Goal: Information Seeking & Learning: Learn about a topic

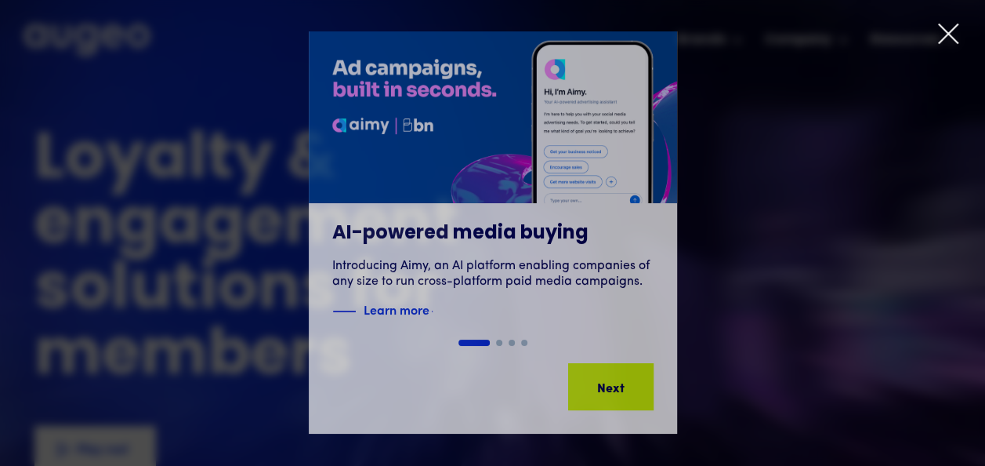
click at [949, 33] on icon at bounding box center [948, 33] width 19 height 19
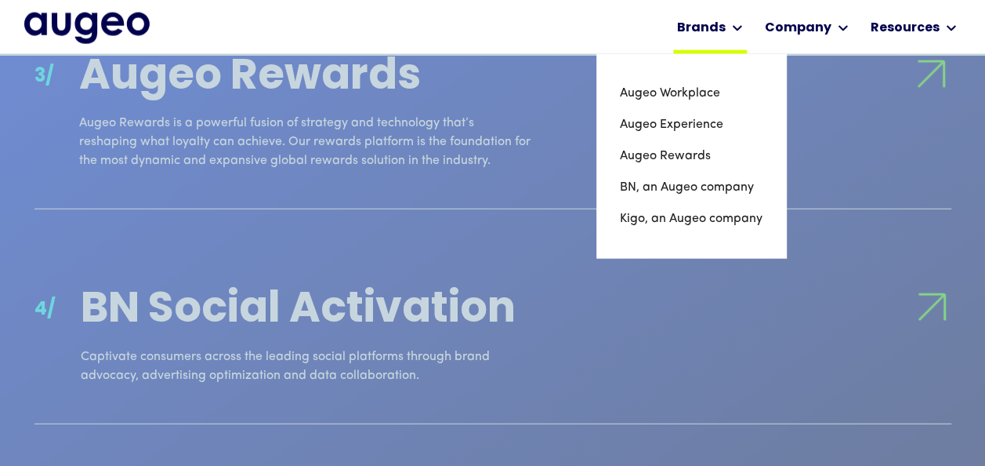
scroll to position [1896, 0]
click at [636, 158] on link "Augeo Rewards" at bounding box center [691, 155] width 143 height 31
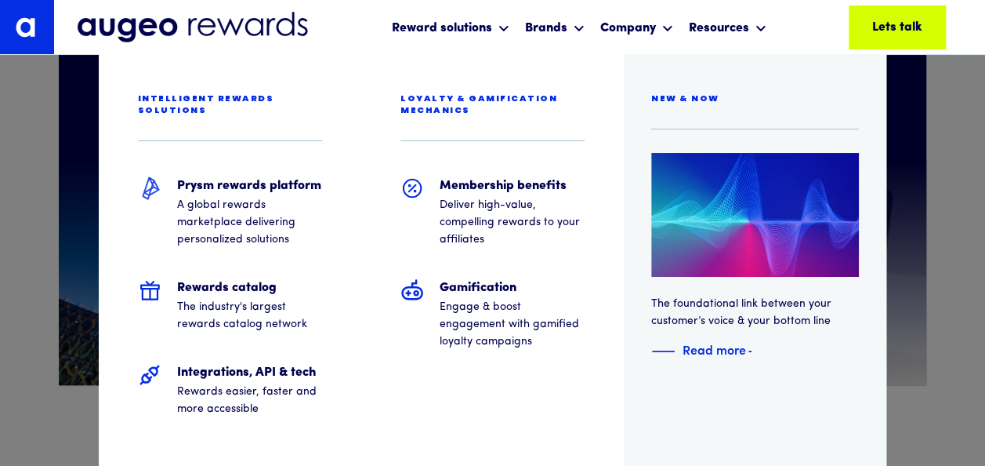
scroll to position [553, 0]
click at [655, 27] on div at bounding box center [492, 27] width 985 height 55
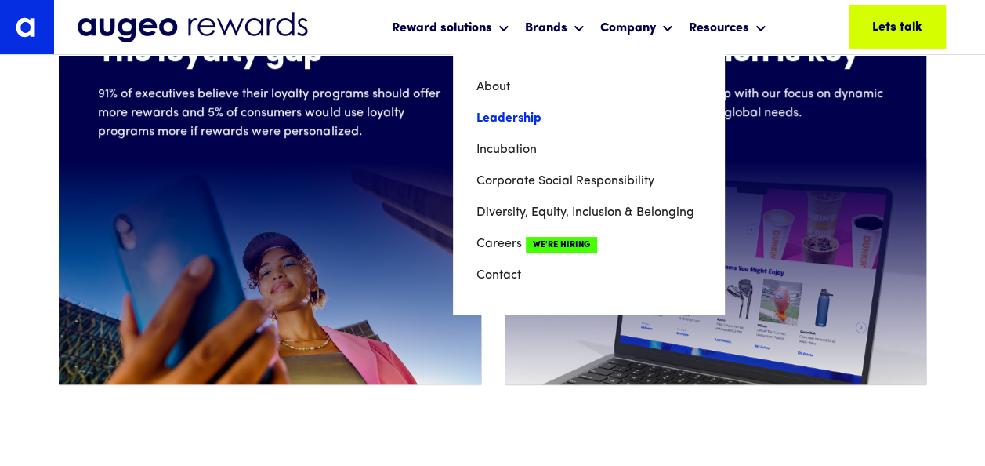
click at [578, 116] on link "Leadership" at bounding box center [589, 118] width 224 height 31
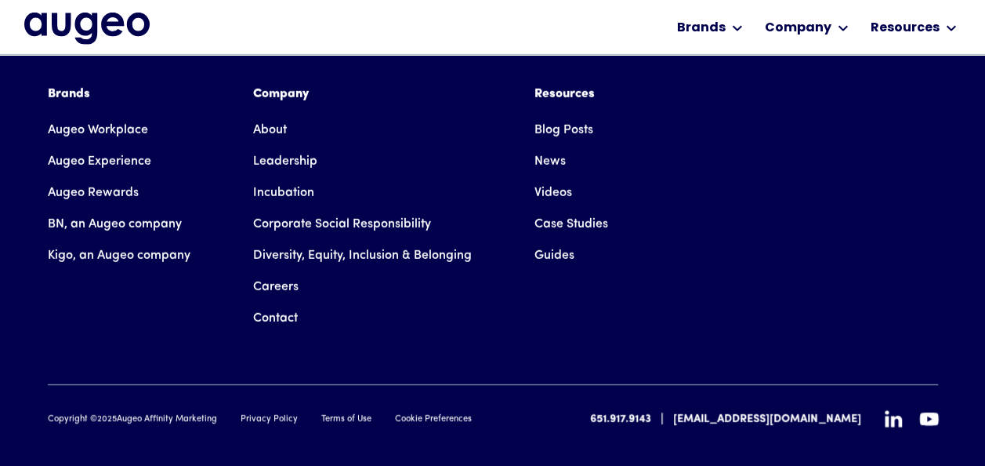
scroll to position [2458, 0]
click at [281, 145] on link "Leadership" at bounding box center [285, 160] width 64 height 31
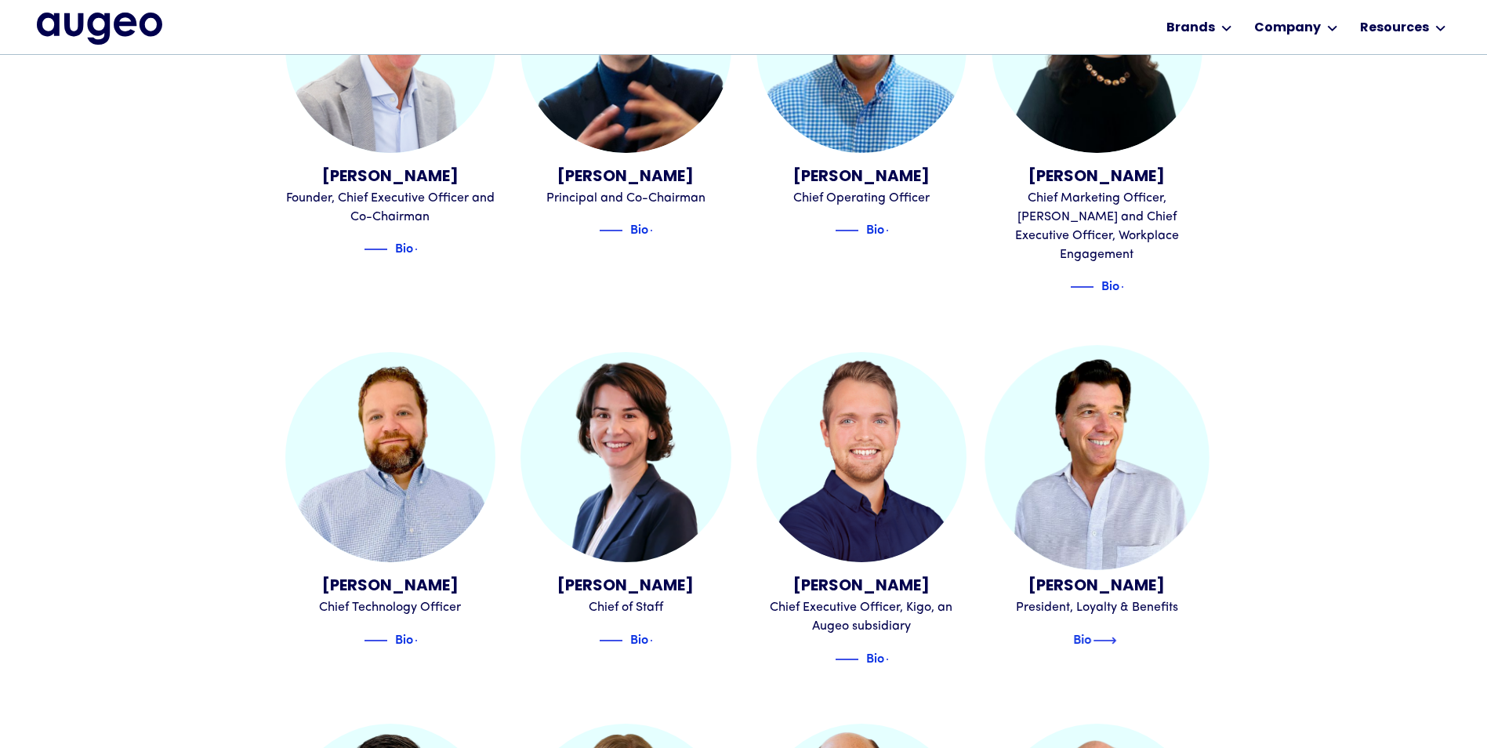
scroll to position [712, 0]
click at [985, 465] on img at bounding box center [1103, 639] width 24 height 19
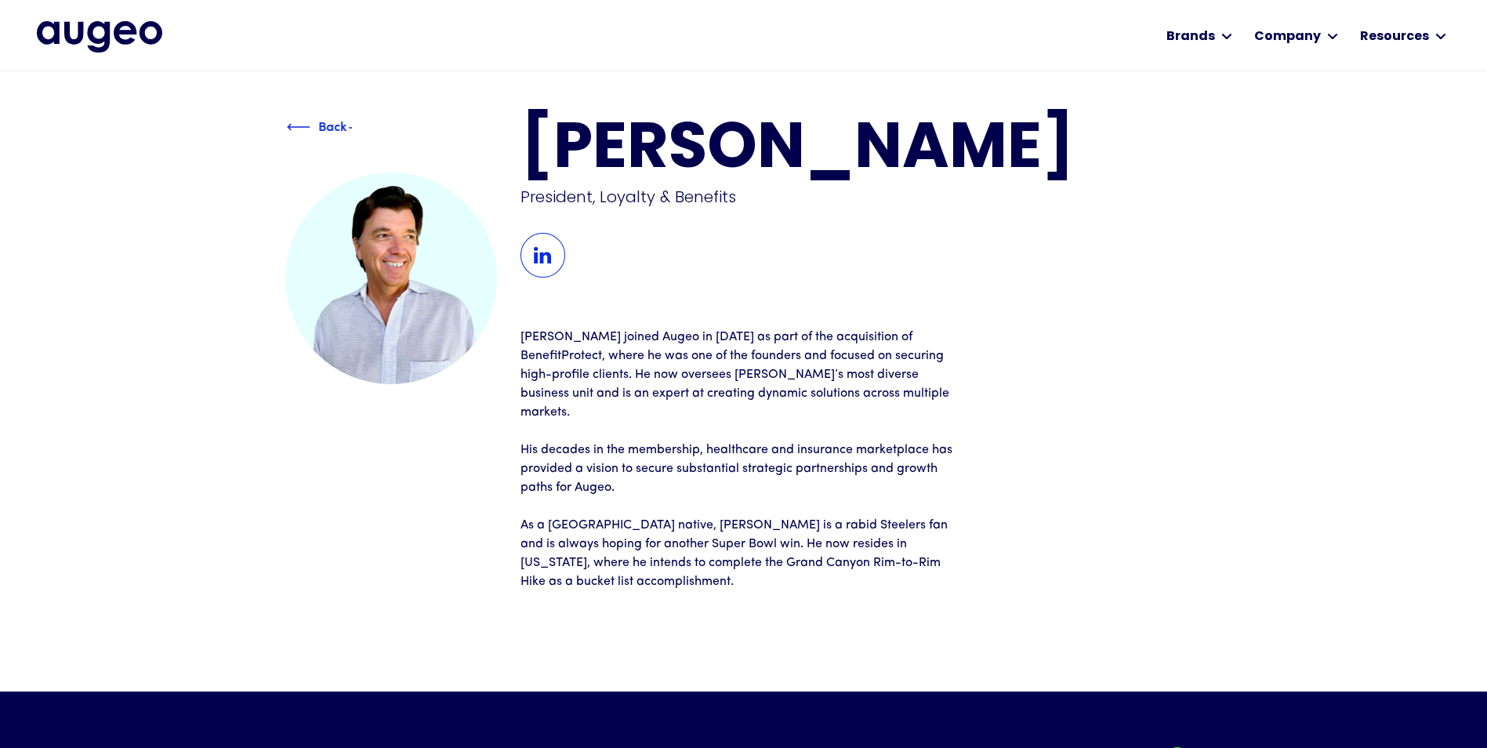
click at [305, 119] on div "Back [PERSON_NAME] President, Loyalty & Benefits [PERSON_NAME] joined Augeo in …" at bounding box center [743, 380] width 917 height 622
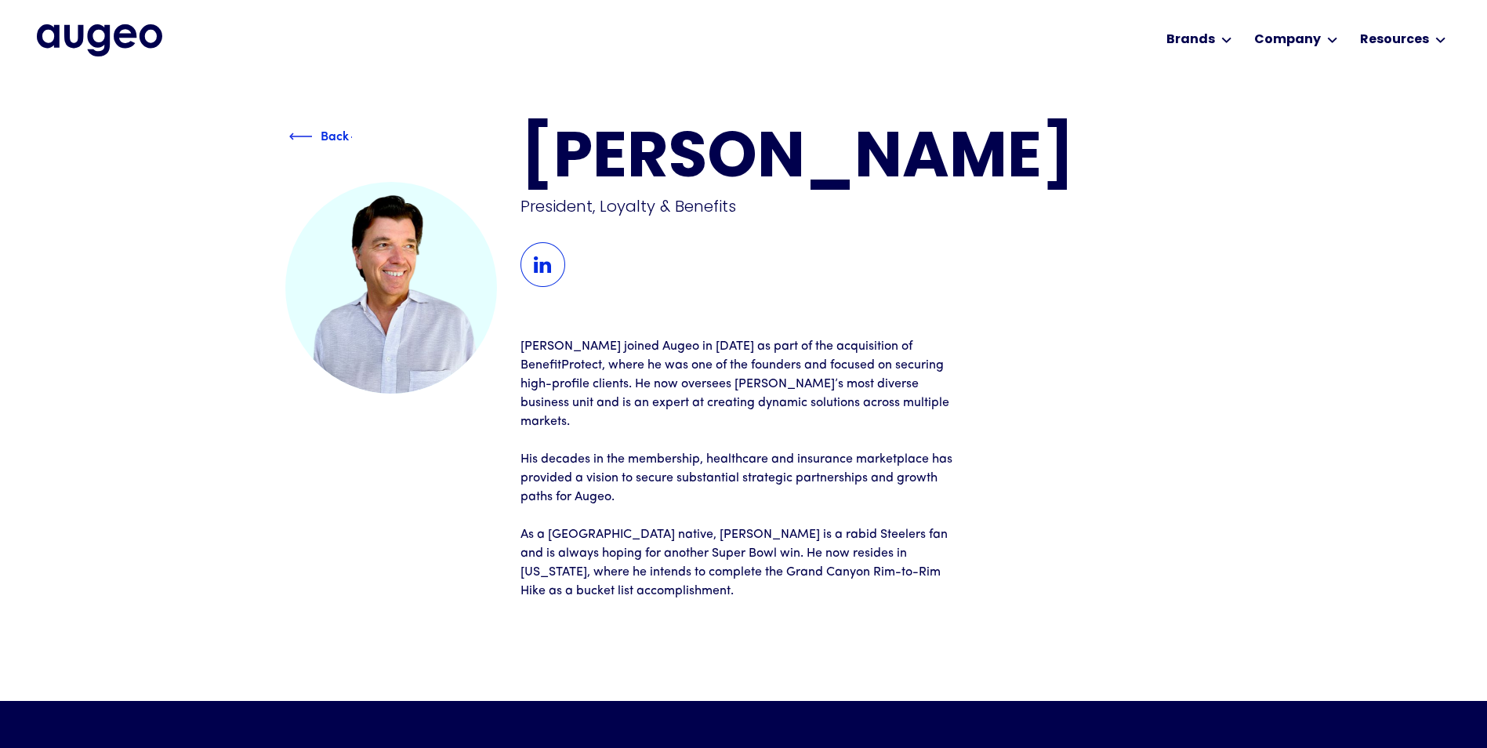
click at [325, 136] on div "Back" at bounding box center [335, 134] width 28 height 19
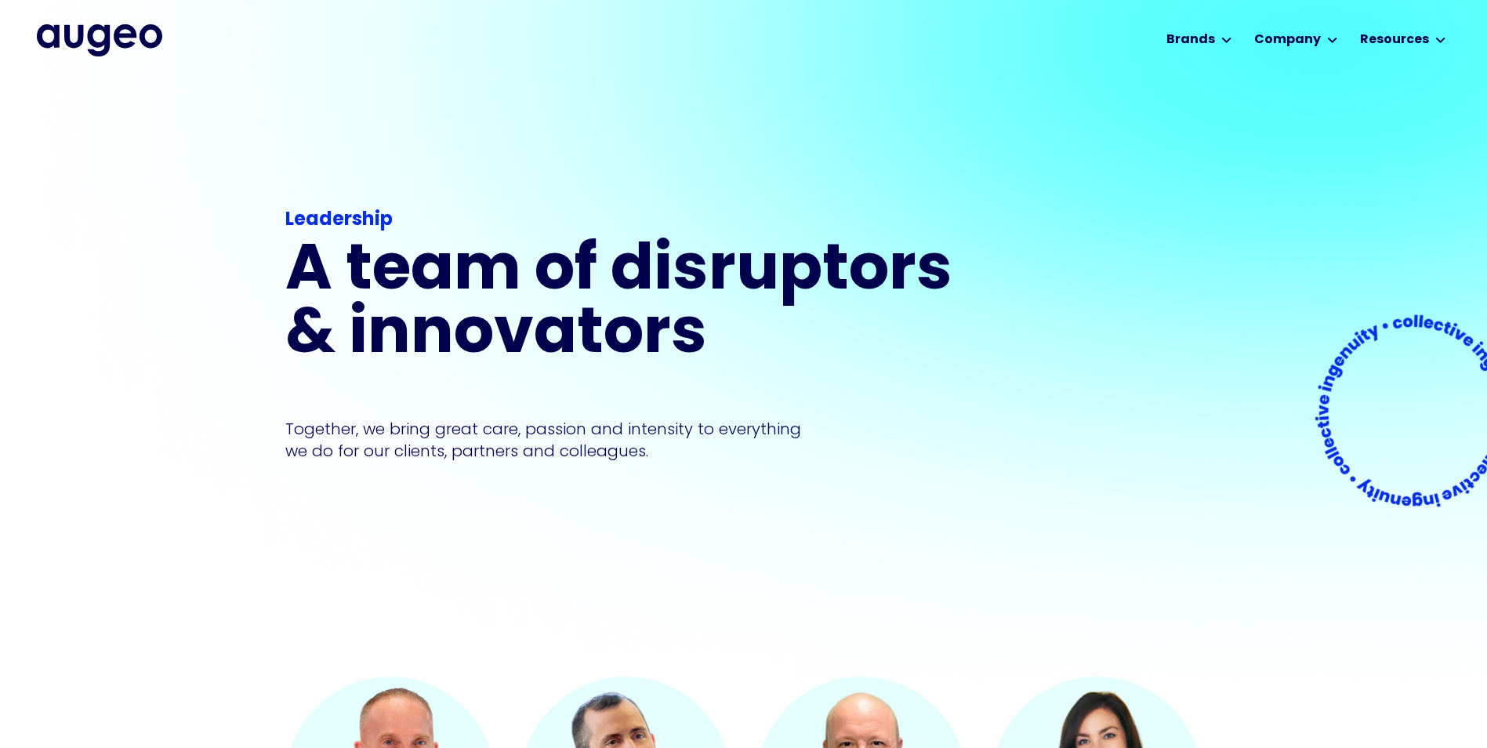
click at [1031, 314] on div "Leadership A team of disruptors & innovators Together, we bring great care, pas…" at bounding box center [743, 377] width 917 height 598
